Goal: Navigation & Orientation: Find specific page/section

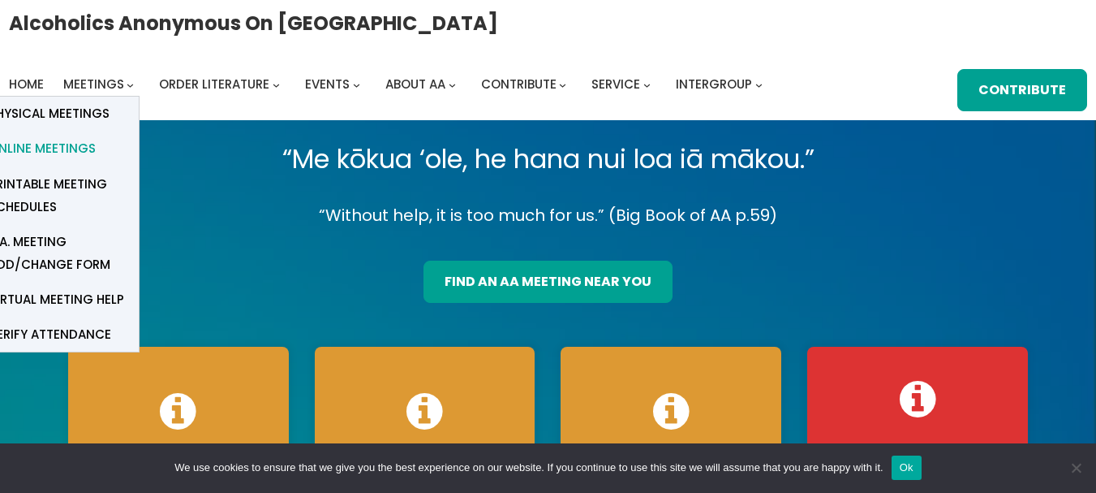
click at [71, 160] on span "Online Meetings" at bounding box center [42, 148] width 107 height 23
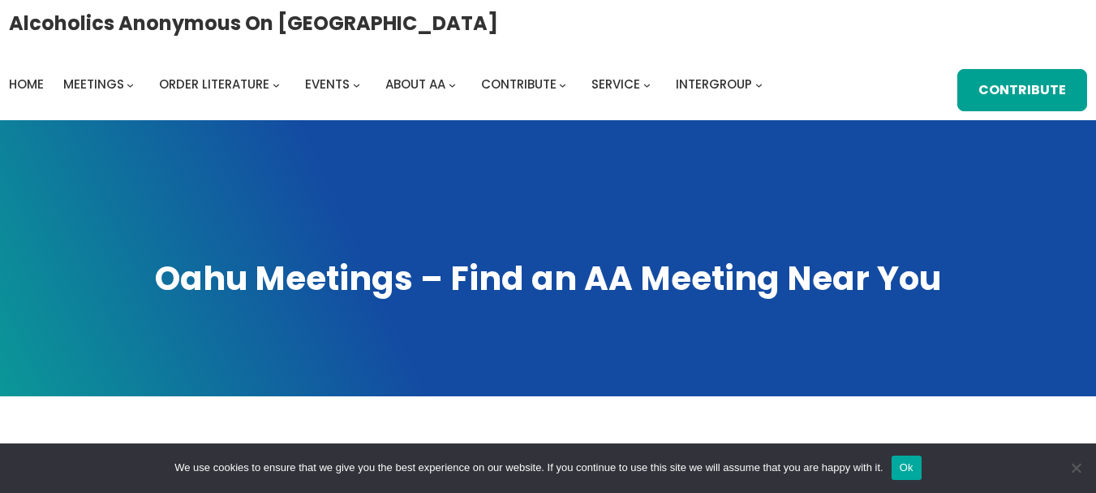
scroll to position [431, 0]
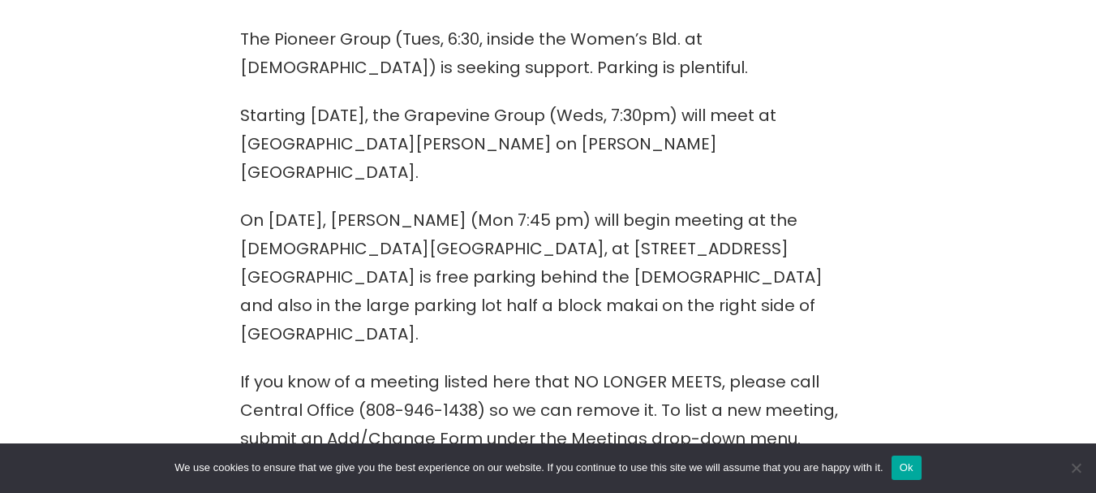
click at [908, 467] on button "Ok" at bounding box center [907, 467] width 30 height 24
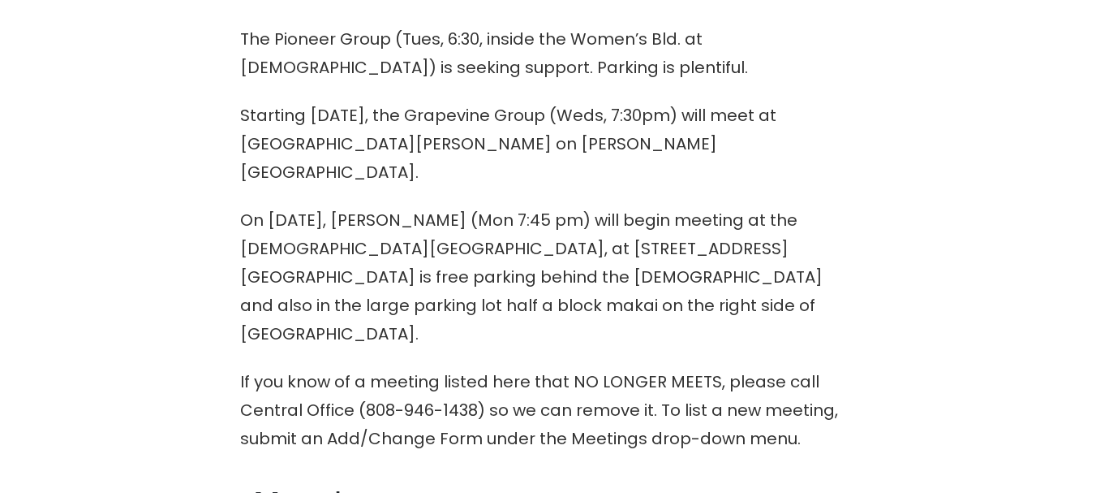
scroll to position [862, 0]
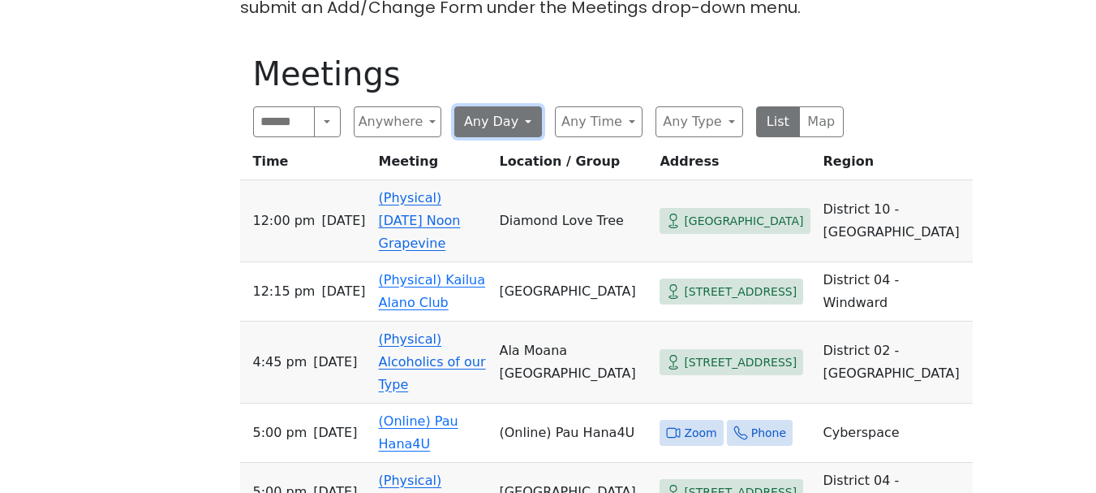
click at [495, 109] on button "Any Day" at bounding box center [498, 121] width 88 height 31
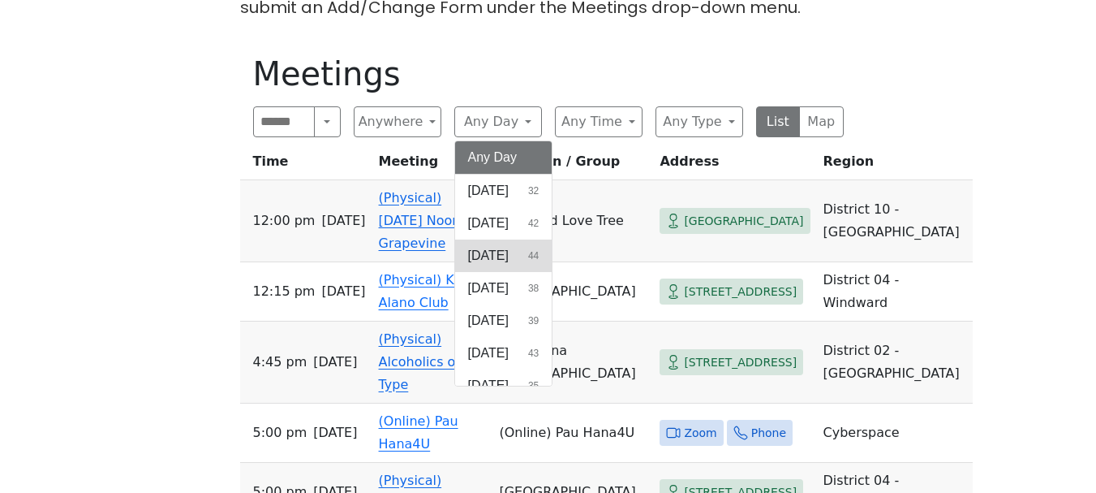
click at [489, 246] on span "Tuesday" at bounding box center [488, 255] width 41 height 19
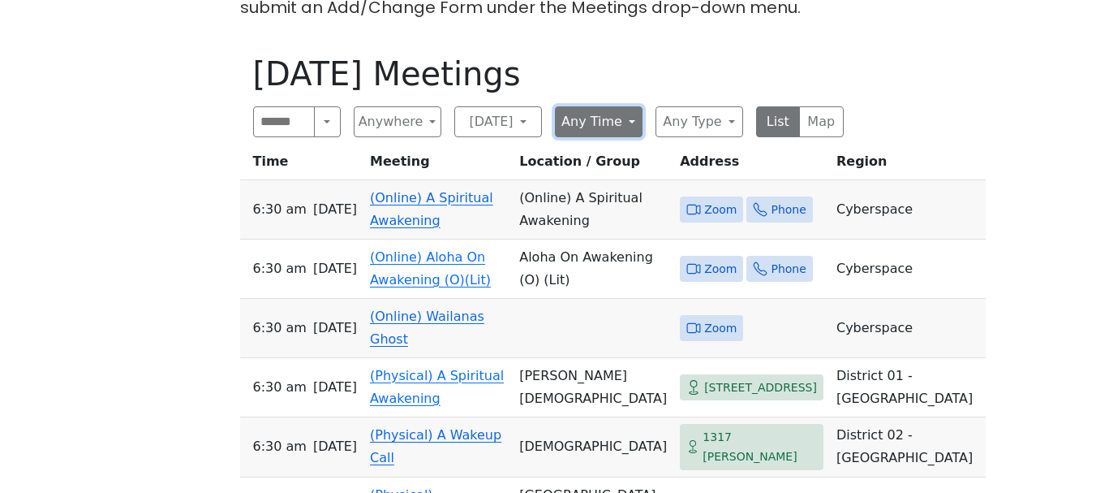
click at [614, 106] on button "Any Time" at bounding box center [599, 121] width 88 height 31
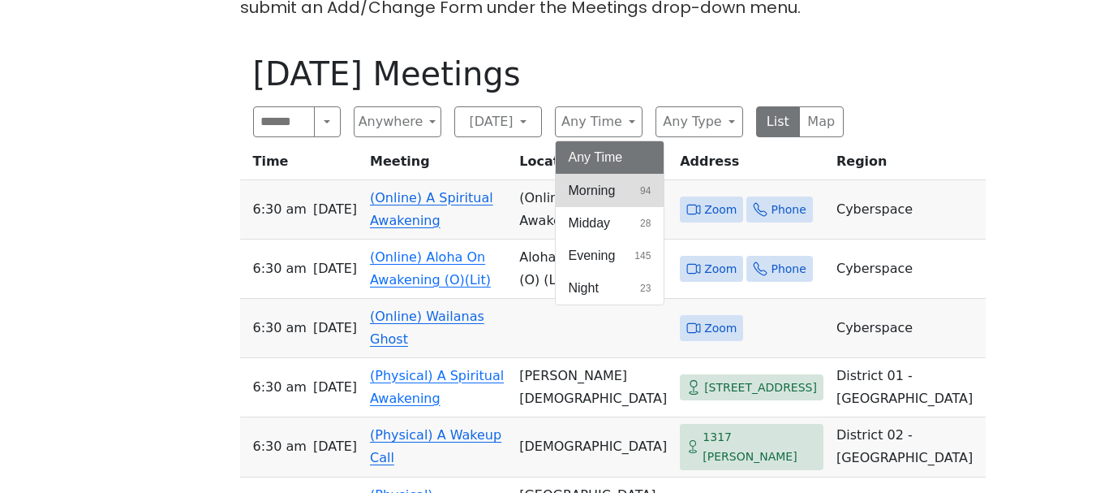
click at [592, 181] on span "Morning" at bounding box center [592, 190] width 47 height 19
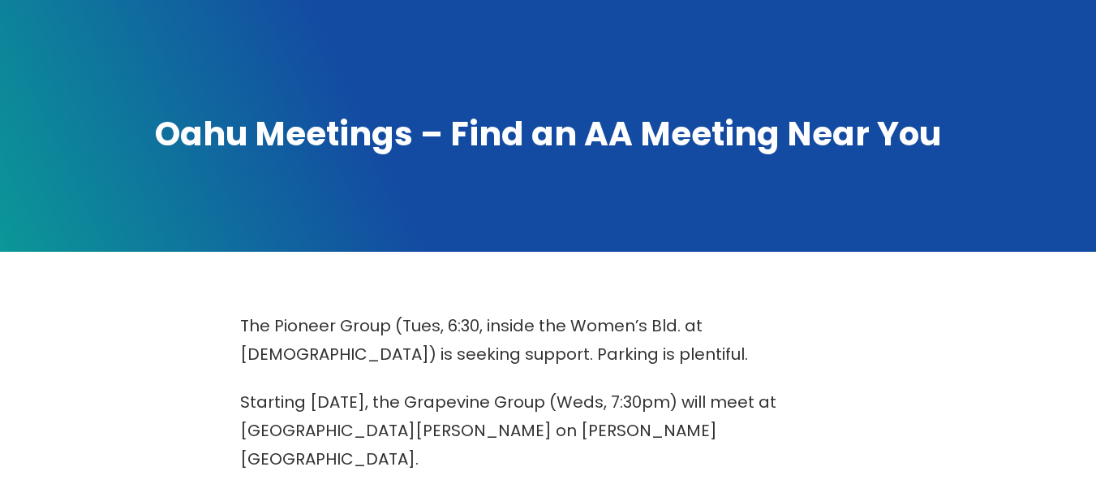
scroll to position [575, 0]
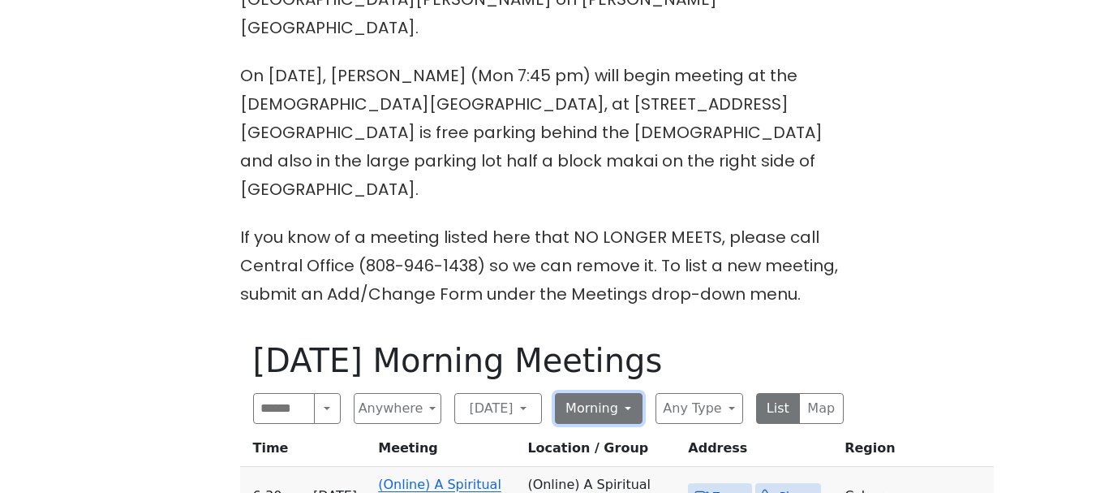
click at [626, 393] on button "Morning" at bounding box center [599, 408] width 88 height 31
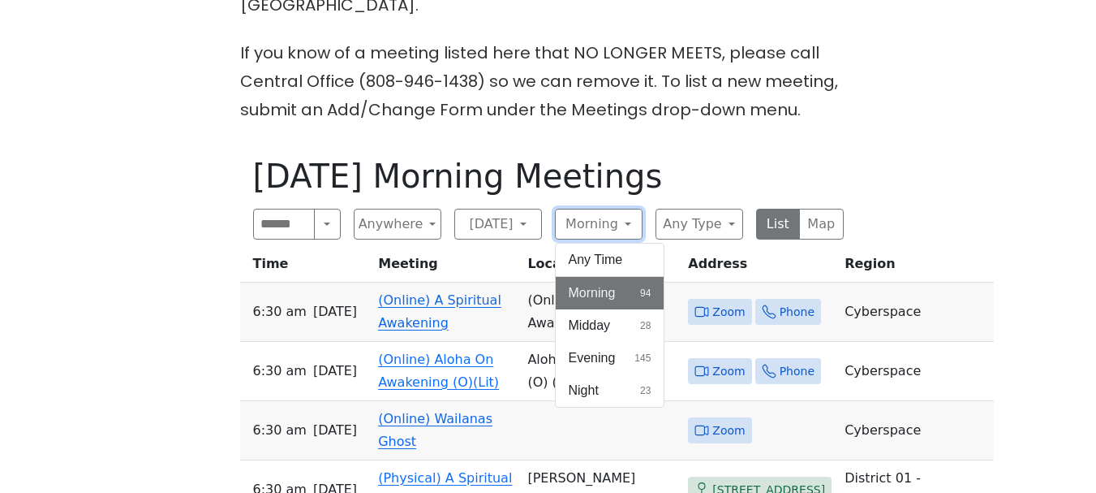
scroll to position [770, 0]
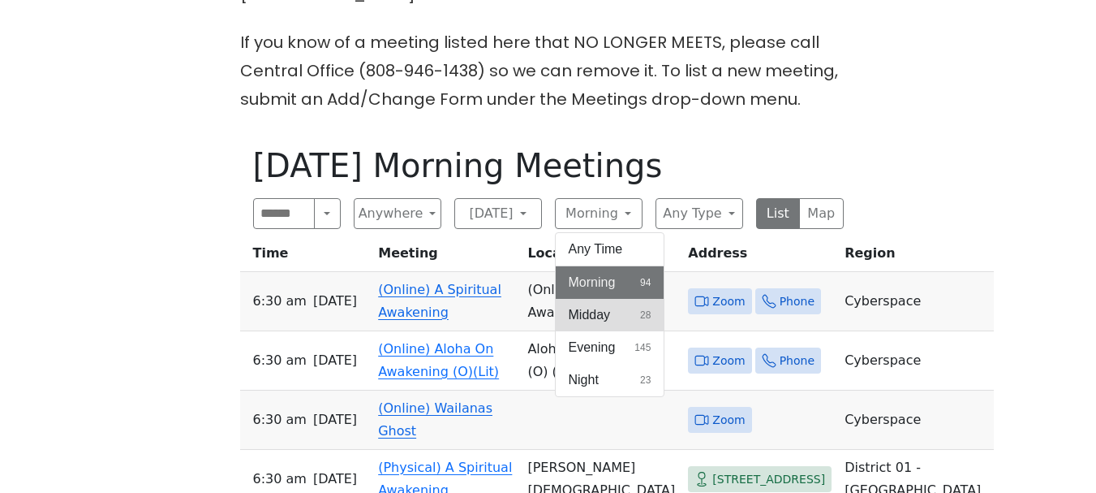
click at [609, 305] on span "Midday" at bounding box center [590, 314] width 42 height 19
